Goal: Information Seeking & Learning: Learn about a topic

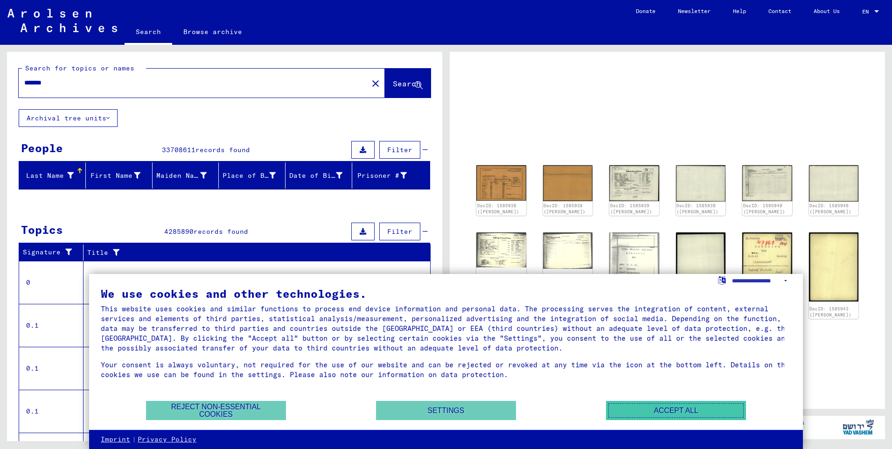
click at [715, 407] on button "Accept all" at bounding box center [676, 410] width 140 height 19
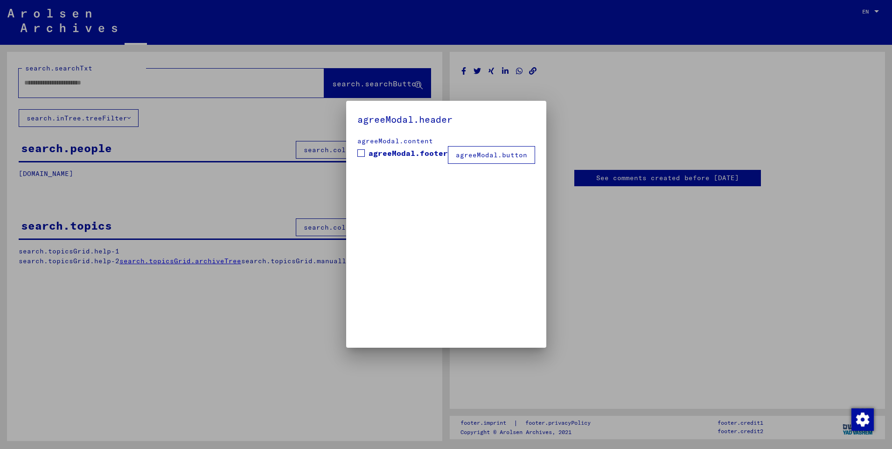
type input "*******"
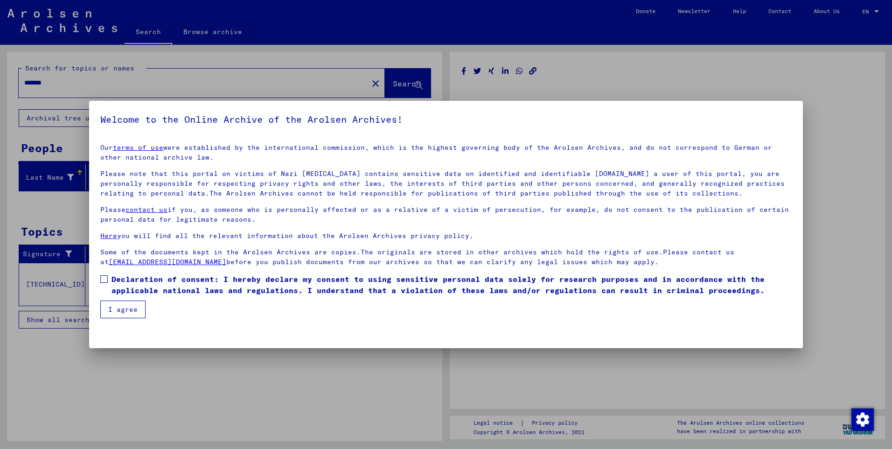
click at [107, 284] on label "Declaration of consent: I hereby declare my consent to using sensitive personal…" at bounding box center [445, 284] width 691 height 22
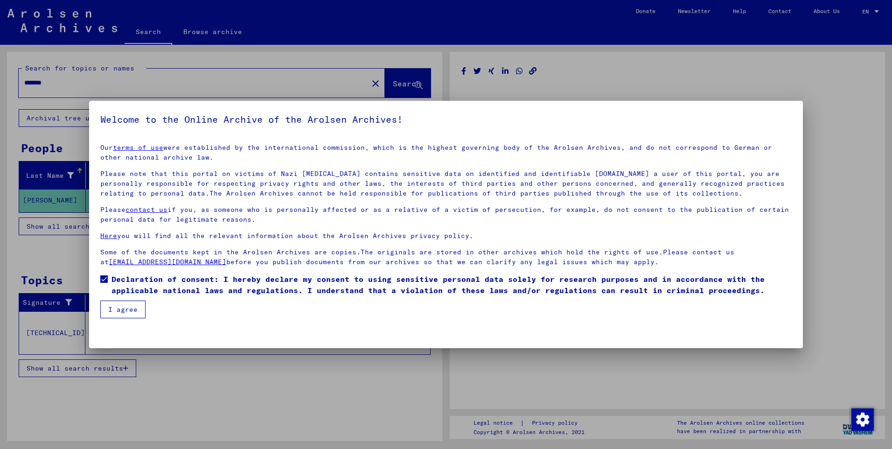
click at [108, 305] on button "I agree" at bounding box center [122, 309] width 45 height 18
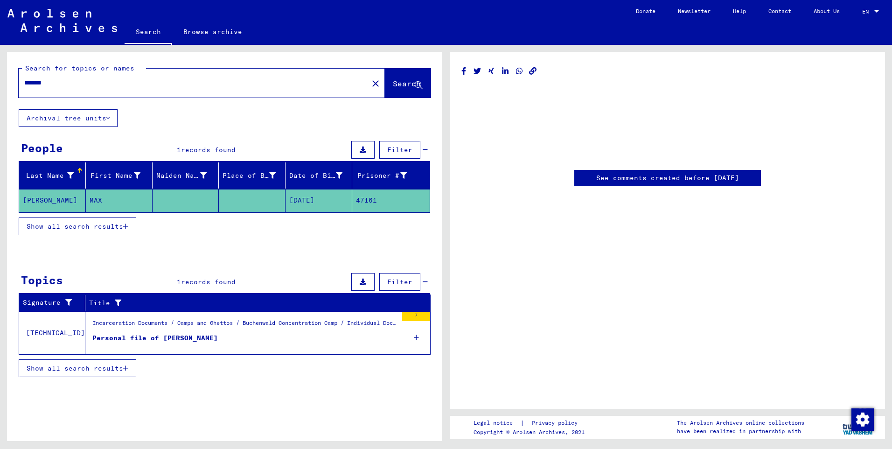
drag, startPoint x: 408, startPoint y: 23, endPoint x: 324, endPoint y: 116, distance: 125.1
click at [324, 116] on div "Search for topics or names ******* close Search Archival tree units People 1 re…" at bounding box center [224, 220] width 435 height 337
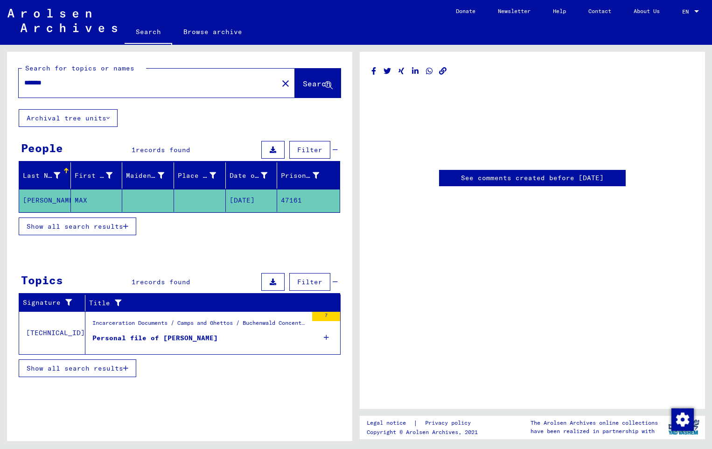
click at [304, 82] on span "Search" at bounding box center [317, 83] width 28 height 9
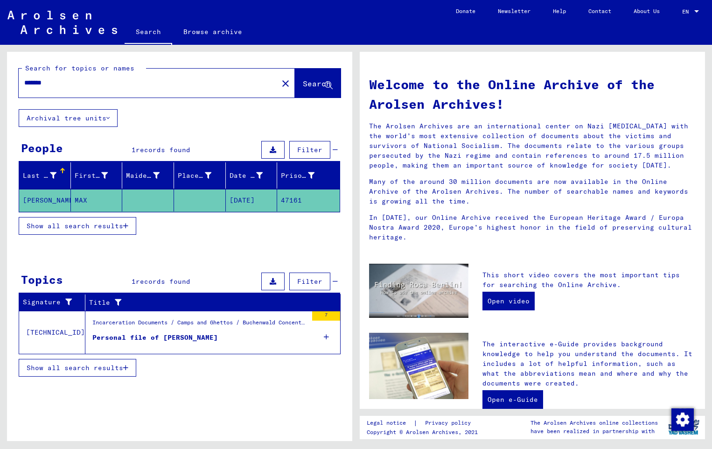
click at [39, 198] on mat-cell "[PERSON_NAME]" at bounding box center [45, 200] width 52 height 22
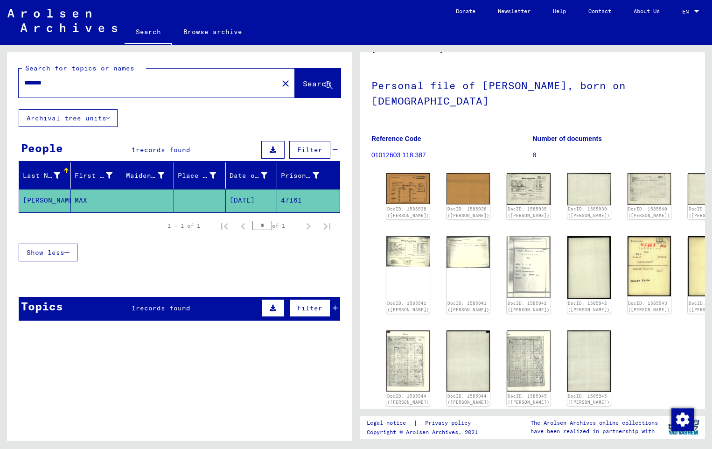
scroll to position [47, 0]
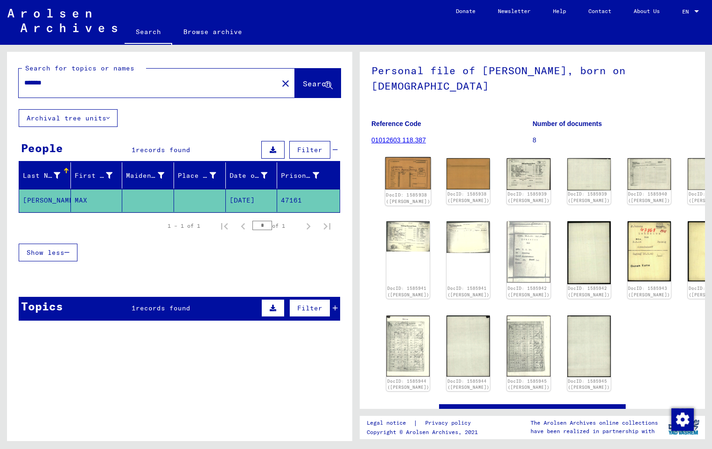
click at [399, 187] on img at bounding box center [408, 173] width 46 height 33
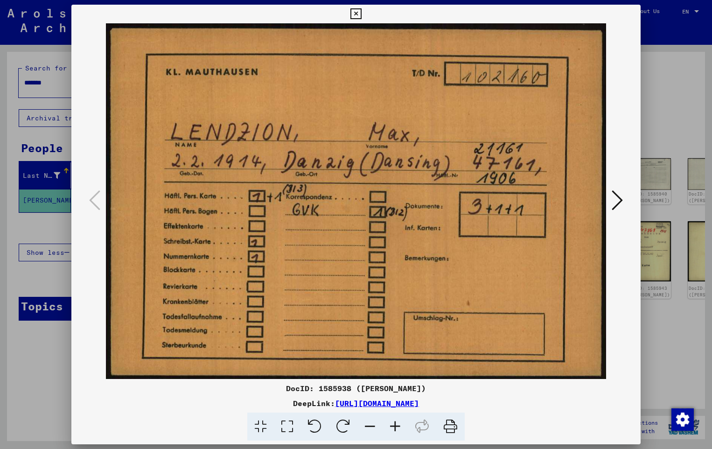
click at [620, 201] on icon at bounding box center [616, 200] width 11 height 22
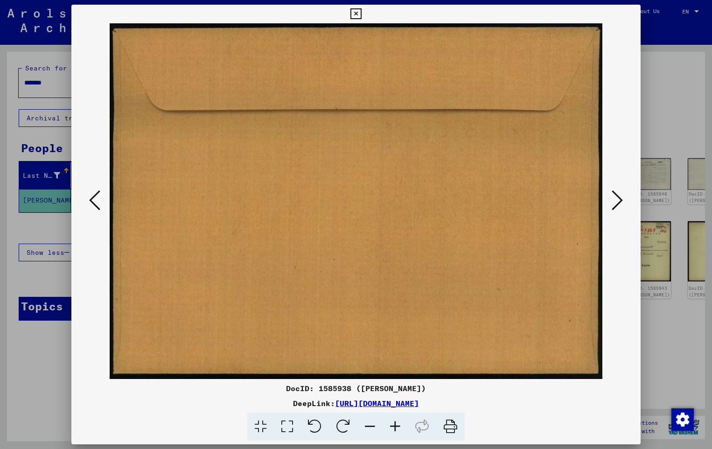
click at [620, 201] on icon at bounding box center [616, 200] width 11 height 22
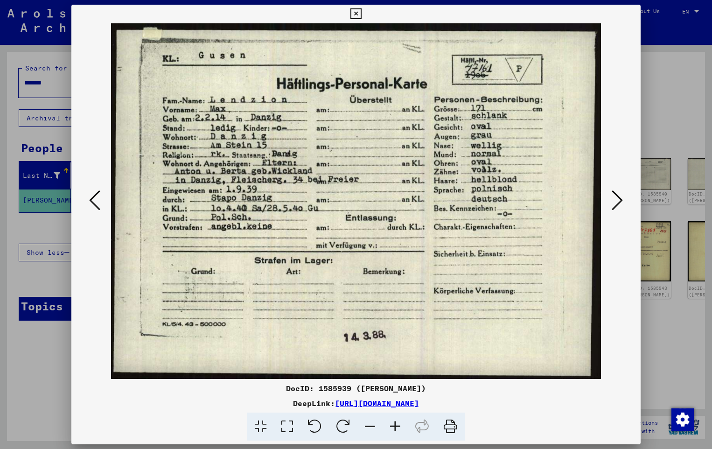
click at [620, 201] on icon at bounding box center [616, 200] width 11 height 22
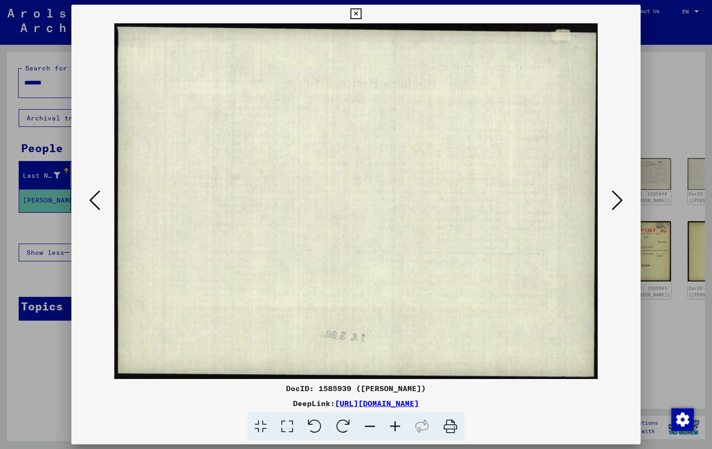
click at [620, 201] on icon at bounding box center [616, 200] width 11 height 22
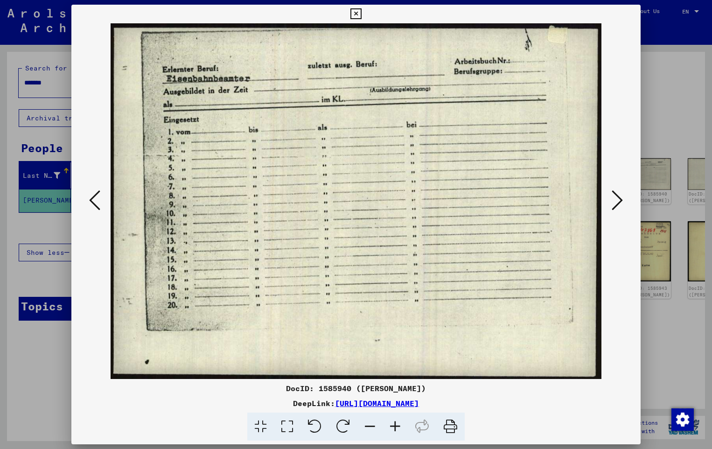
click at [620, 201] on icon at bounding box center [616, 200] width 11 height 22
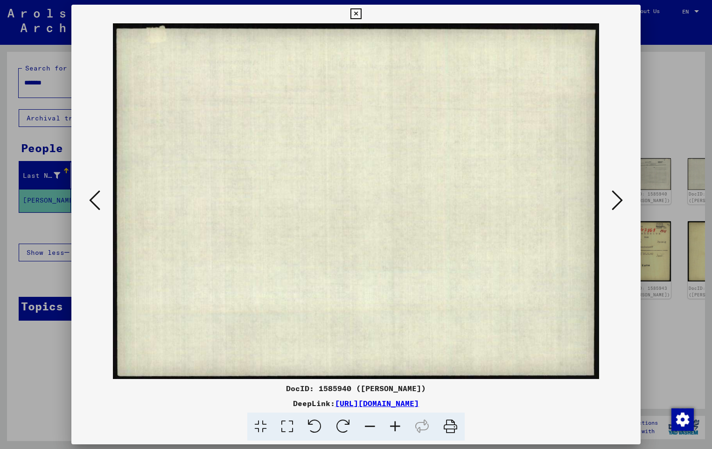
click at [620, 201] on icon at bounding box center [616, 200] width 11 height 22
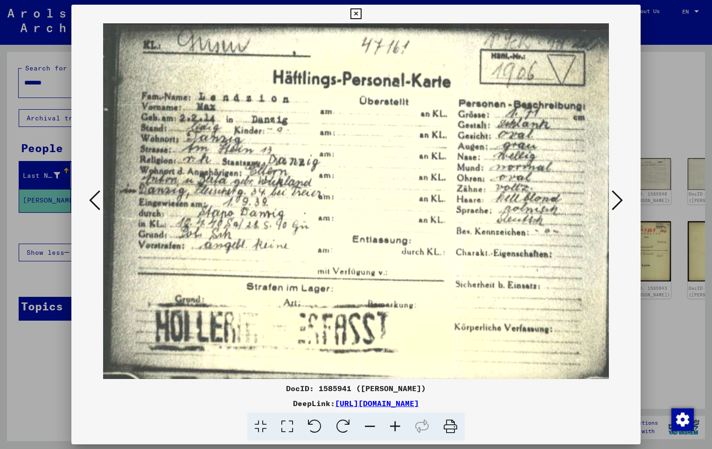
click at [620, 201] on icon at bounding box center [616, 200] width 11 height 22
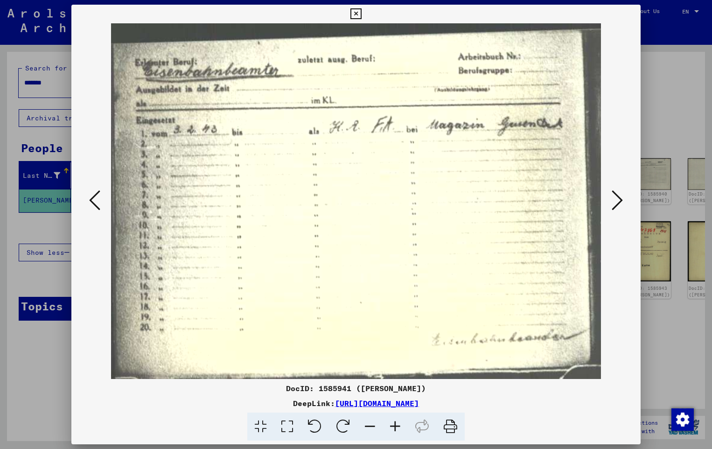
click at [620, 201] on icon at bounding box center [616, 200] width 11 height 22
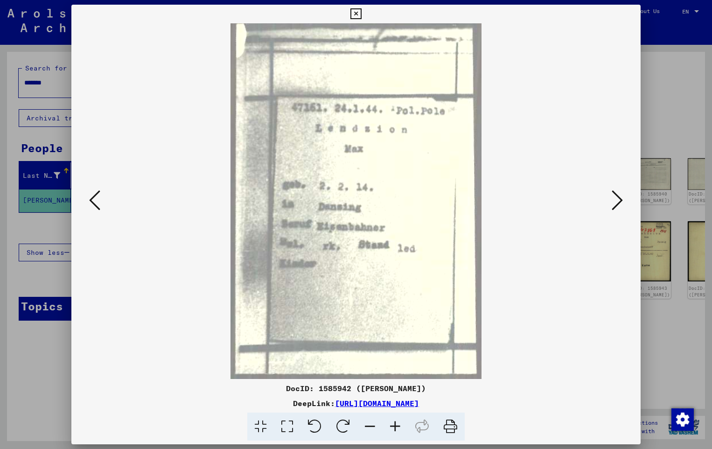
click at [620, 201] on icon at bounding box center [616, 200] width 11 height 22
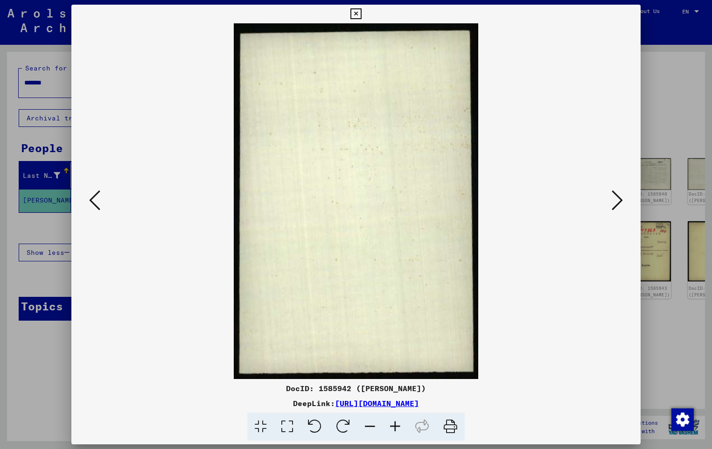
click at [620, 201] on icon at bounding box center [616, 200] width 11 height 22
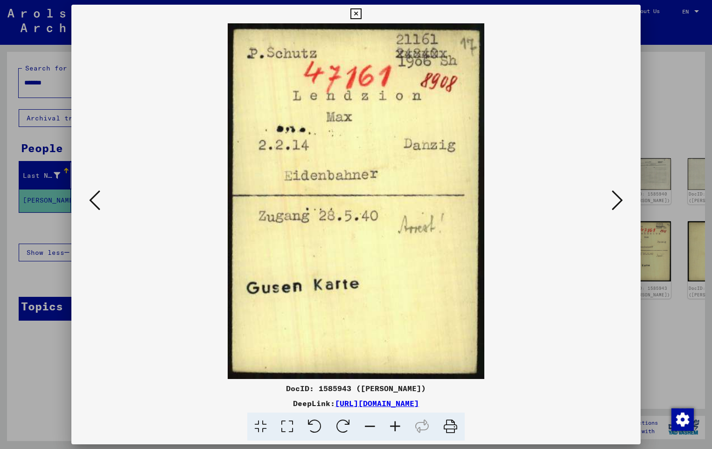
click at [620, 201] on icon at bounding box center [616, 200] width 11 height 22
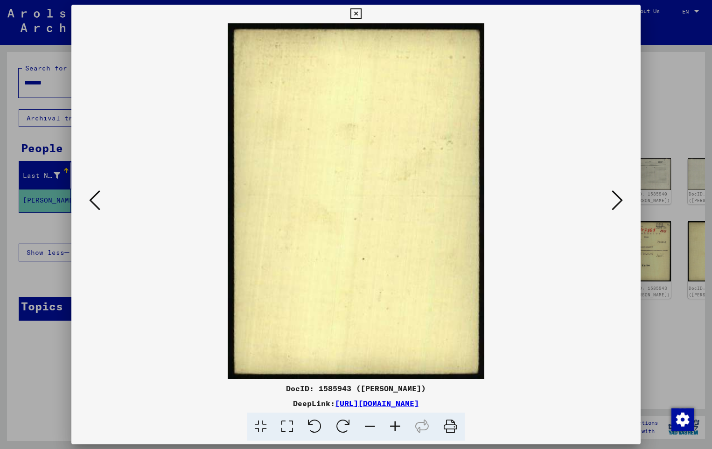
click at [620, 201] on icon at bounding box center [616, 200] width 11 height 22
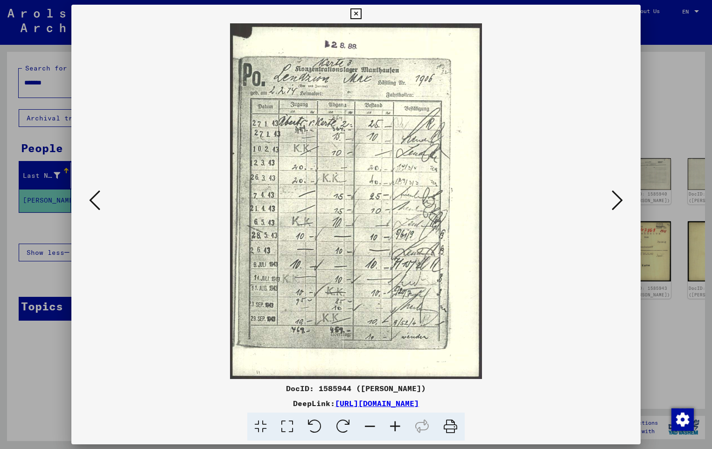
click at [620, 201] on icon at bounding box center [616, 200] width 11 height 22
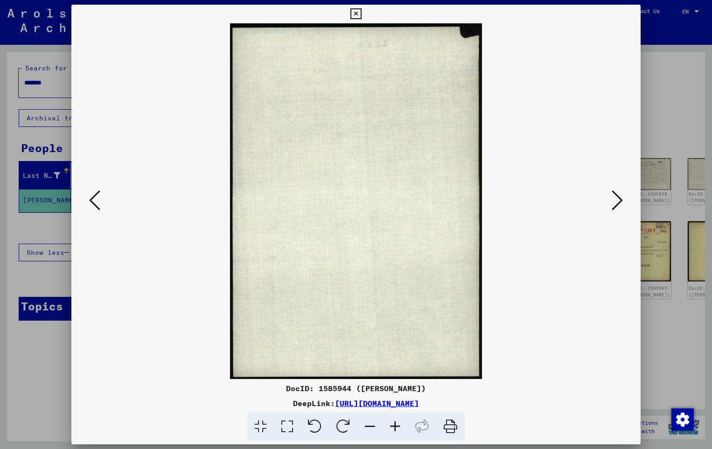
click at [620, 201] on icon at bounding box center [616, 200] width 11 height 22
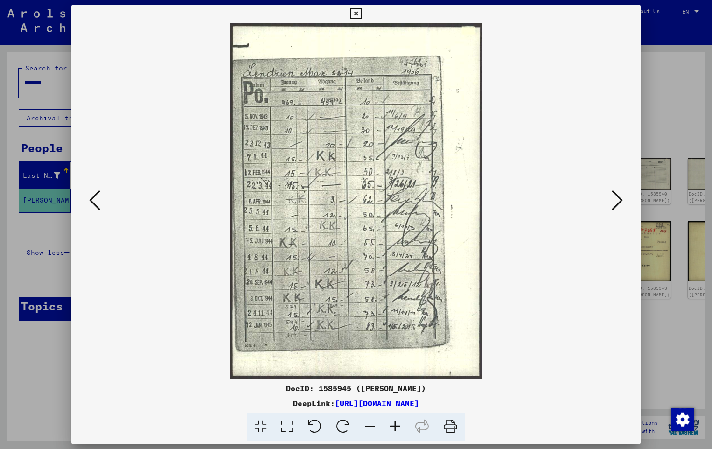
click at [620, 201] on icon at bounding box center [616, 200] width 11 height 22
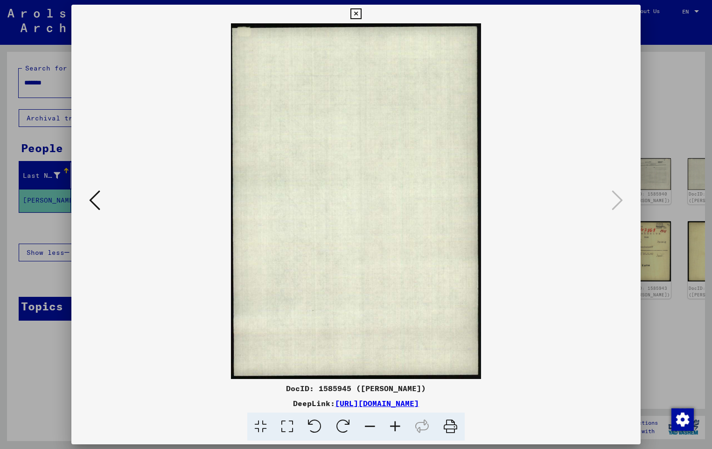
click at [349, 14] on button at bounding box center [355, 14] width 16 height 19
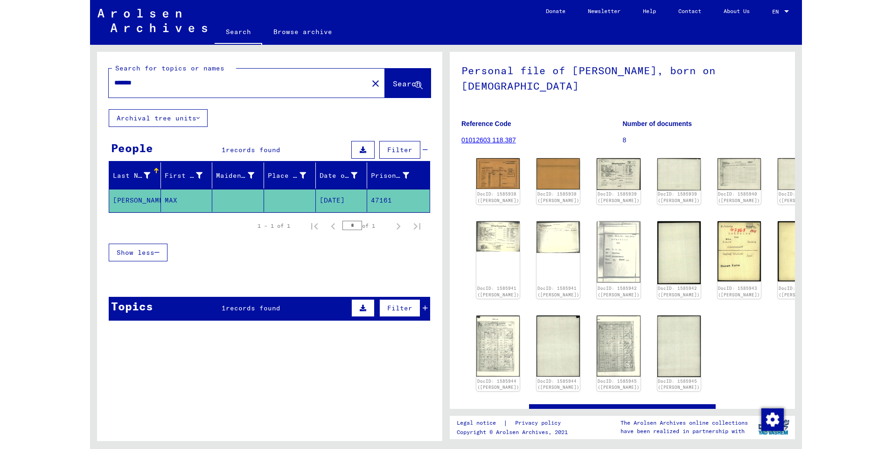
scroll to position [0, 0]
